Goal: Information Seeking & Learning: Learn about a topic

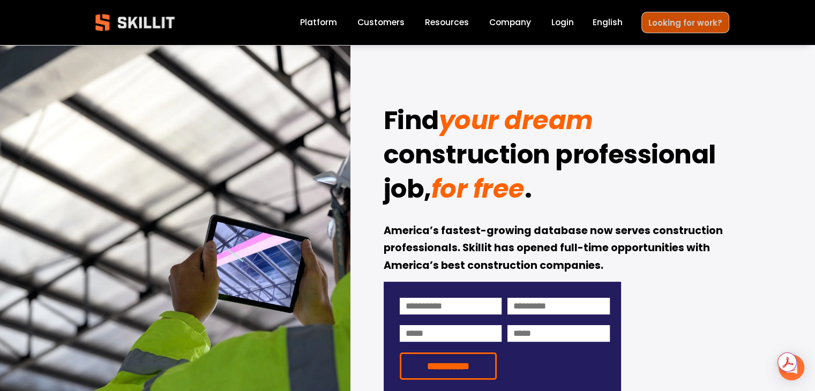
click at [667, 26] on link "Looking for work?" at bounding box center [686, 22] width 88 height 21
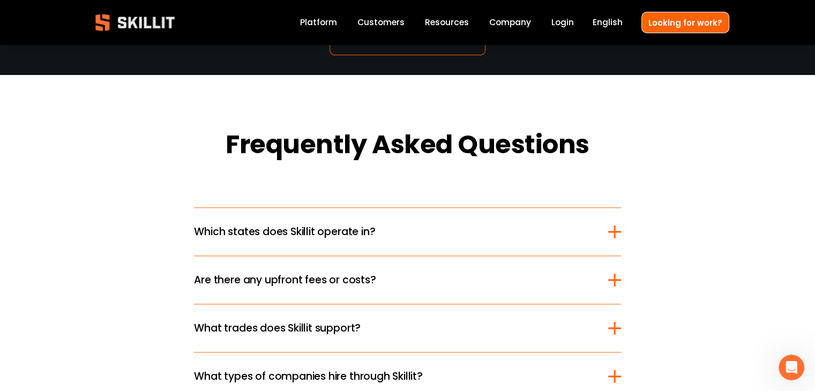
scroll to position [1286, 0]
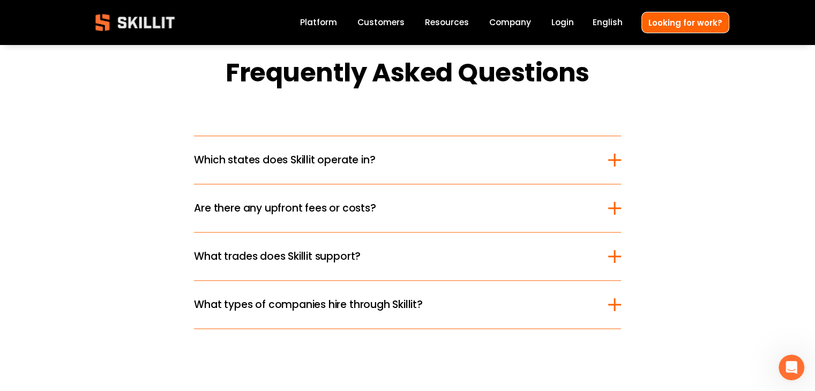
click at [611, 160] on div at bounding box center [614, 160] width 13 height 13
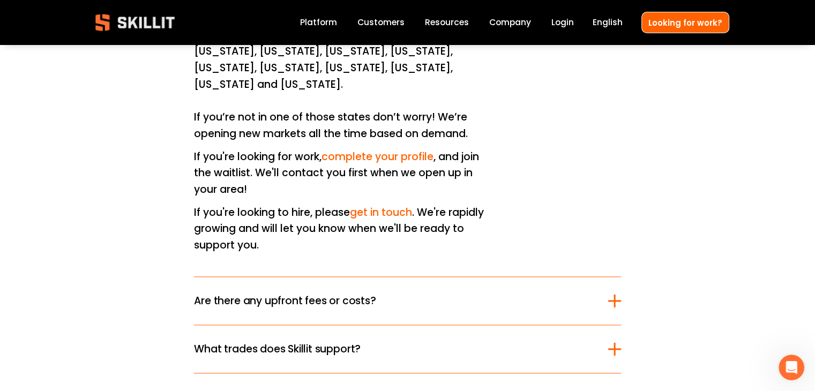
scroll to position [1501, 0]
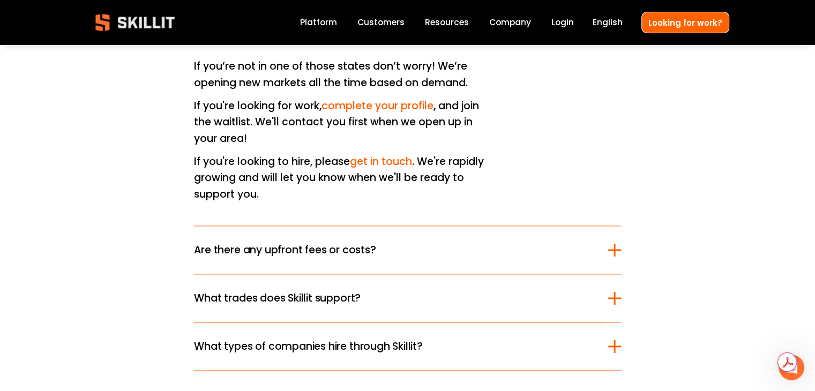
click at [612, 243] on div at bounding box center [614, 249] width 13 height 13
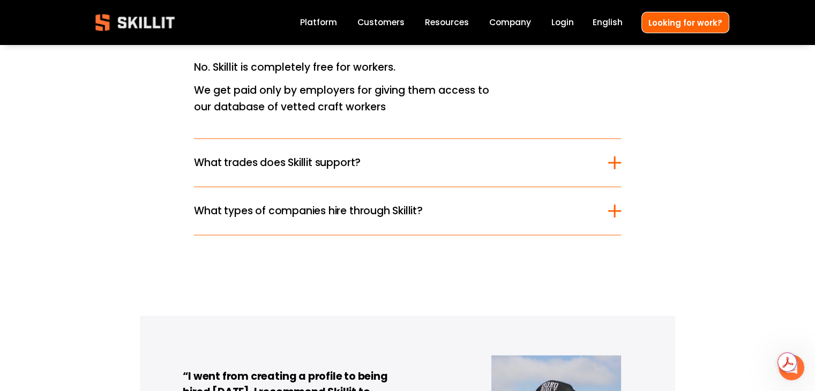
scroll to position [1447, 0]
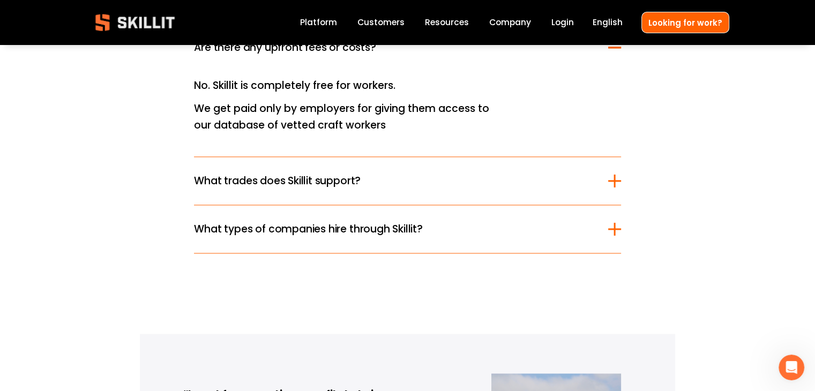
click at [613, 189] on button "What trades does Skillit support?" at bounding box center [407, 181] width 427 height 48
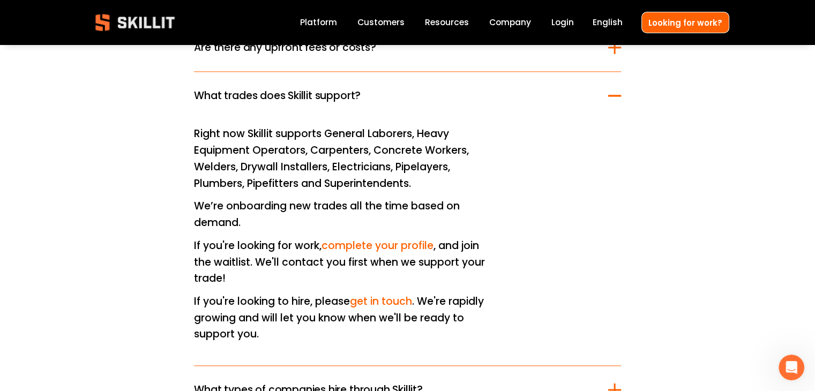
scroll to position [1608, 0]
